Goal: Task Accomplishment & Management: Manage account settings

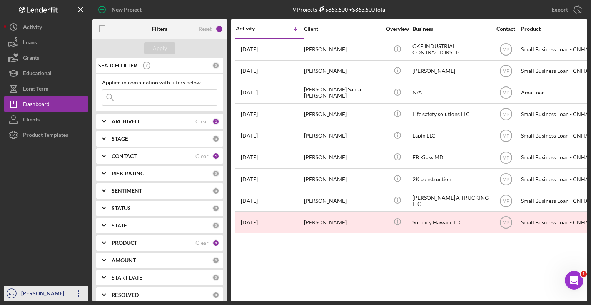
click at [49, 295] on div "[PERSON_NAME]" at bounding box center [44, 293] width 50 height 17
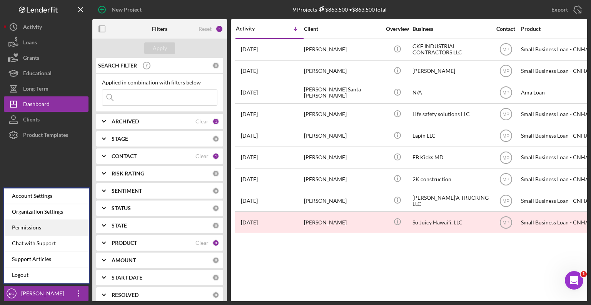
click at [31, 229] on div "Permissions" at bounding box center [46, 227] width 85 height 16
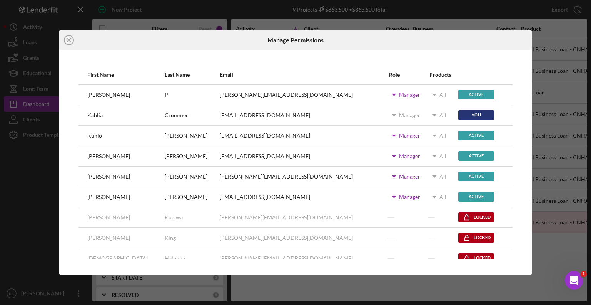
click at [399, 197] on div "Manager" at bounding box center [409, 197] width 21 height 6
click at [425, 194] on icon "Icon/Dropdown Arrow" at bounding box center [434, 196] width 19 height 19
click at [459, 197] on div "Active" at bounding box center [477, 197] width 36 height 10
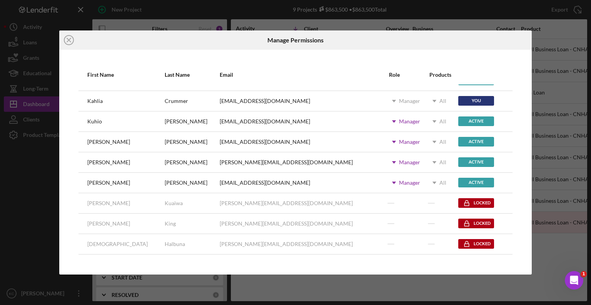
scroll to position [39, 0]
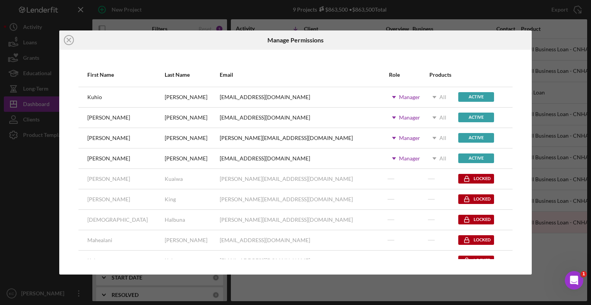
click at [433, 158] on use at bounding box center [435, 158] width 4 height 2
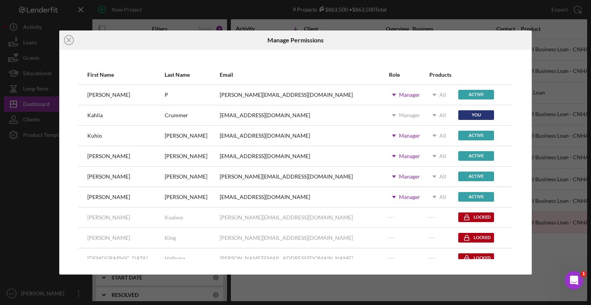
click at [385, 194] on icon "Icon/Dropdown Arrow" at bounding box center [394, 196] width 19 height 19
click at [425, 195] on icon "Icon/Dropdown Arrow" at bounding box center [434, 196] width 19 height 19
click at [399, 196] on div "Manager" at bounding box center [409, 197] width 21 height 6
click at [425, 195] on icon "Icon/Dropdown Arrow" at bounding box center [434, 196] width 19 height 19
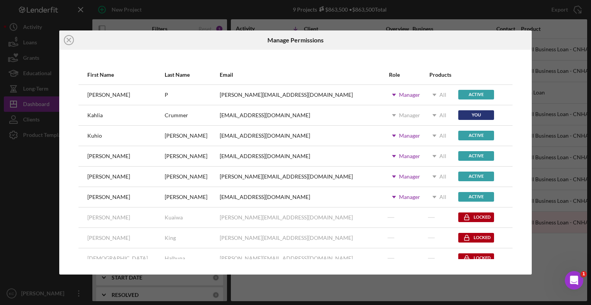
click at [44, 168] on div "Icon/Close Manage Permissions First Name Last Name Email Role Products [PERSON_…" at bounding box center [295, 152] width 591 height 305
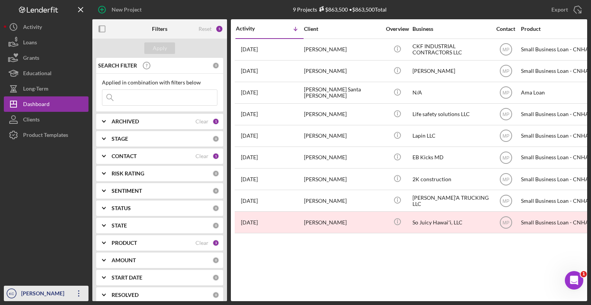
click at [61, 292] on div "[PERSON_NAME]" at bounding box center [44, 293] width 50 height 17
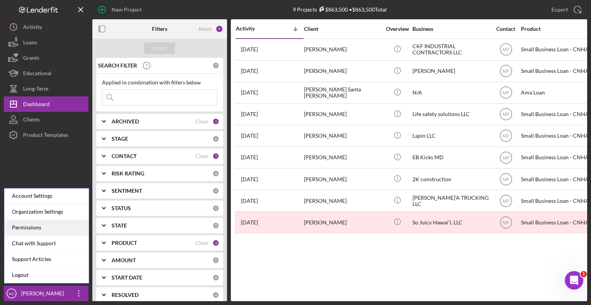
click at [37, 225] on div "Permissions" at bounding box center [46, 227] width 85 height 16
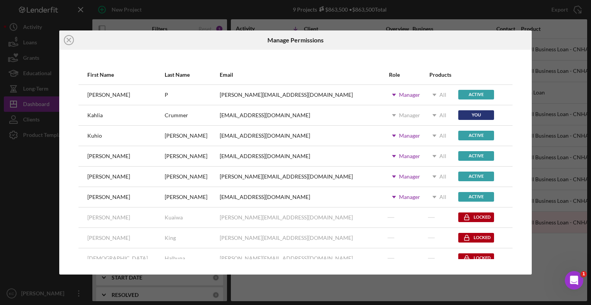
click at [425, 196] on icon "Icon/Dropdown Arrow" at bounding box center [434, 196] width 19 height 19
click at [399, 195] on div "Manager" at bounding box center [409, 197] width 21 height 6
drag, startPoint x: 92, startPoint y: 183, endPoint x: 65, endPoint y: 192, distance: 28.3
click at [90, 183] on div "[PERSON_NAME]" at bounding box center [125, 176] width 77 height 19
click at [60, 192] on div "First Name Last Name Email Role Products [PERSON_NAME] [PERSON_NAME][EMAIL_ADDR…" at bounding box center [295, 162] width 473 height 224
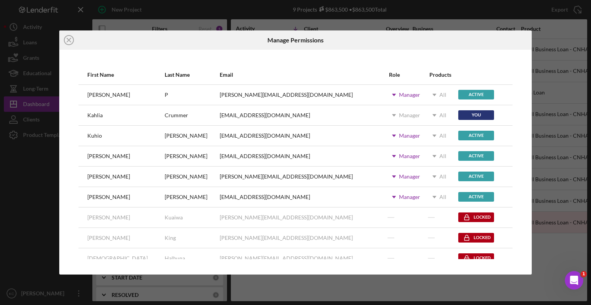
drag, startPoint x: 40, startPoint y: 282, endPoint x: 53, endPoint y: 271, distance: 17.7
click at [40, 281] on div "Icon/Close Manage Permissions First Name Last Name Email Role Products [PERSON_…" at bounding box center [295, 152] width 591 height 305
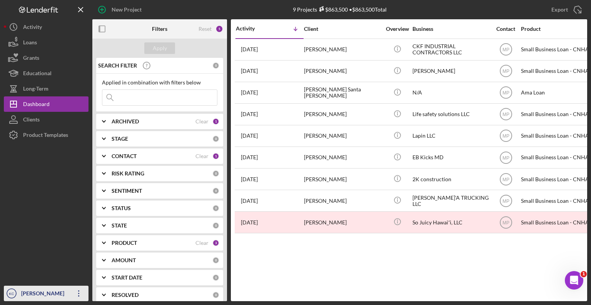
click at [65, 295] on div "[PERSON_NAME]" at bounding box center [44, 293] width 50 height 17
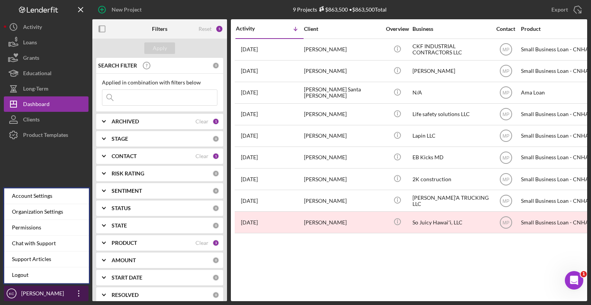
click at [40, 292] on div "[PERSON_NAME]" at bounding box center [44, 293] width 50 height 17
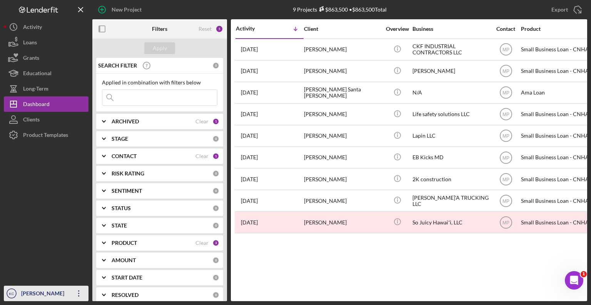
click at [42, 291] on div "[PERSON_NAME]" at bounding box center [44, 293] width 50 height 17
click at [49, 172] on div at bounding box center [46, 213] width 85 height 143
click at [47, 296] on div "[PERSON_NAME]" at bounding box center [44, 293] width 50 height 17
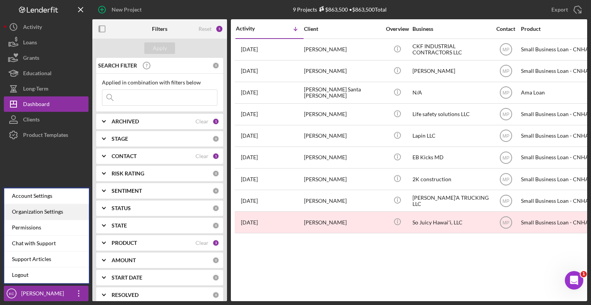
click at [40, 211] on div "Organization Settings" at bounding box center [46, 212] width 85 height 16
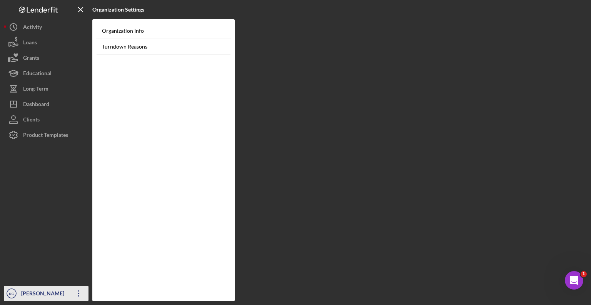
click at [39, 296] on div "[PERSON_NAME]" at bounding box center [44, 293] width 50 height 17
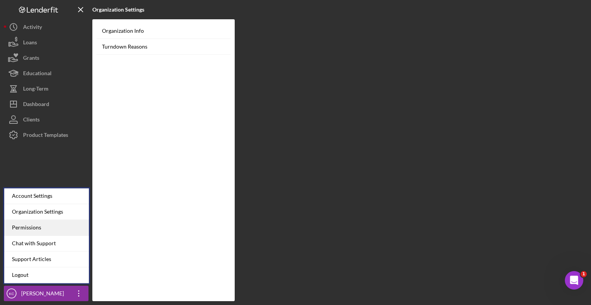
click at [42, 232] on div "Permissions" at bounding box center [46, 227] width 85 height 16
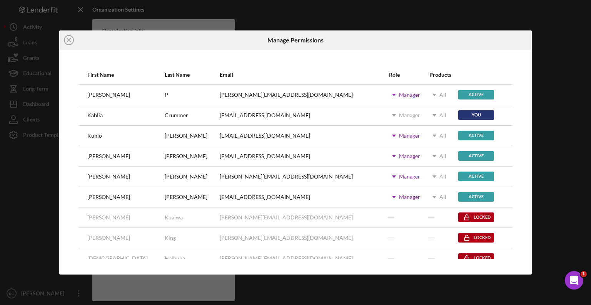
click at [539, 54] on div "Icon/Close Manage Permissions First Name Last Name Email Role Products [PERSON_…" at bounding box center [295, 152] width 591 height 305
